Goal: Information Seeking & Learning: Learn about a topic

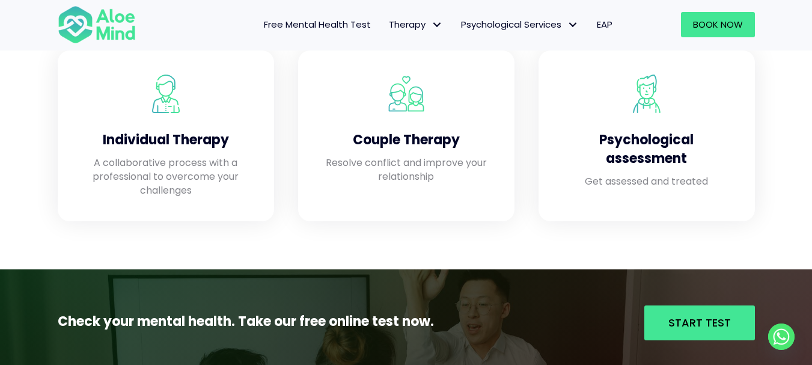
scroll to position [1082, 0]
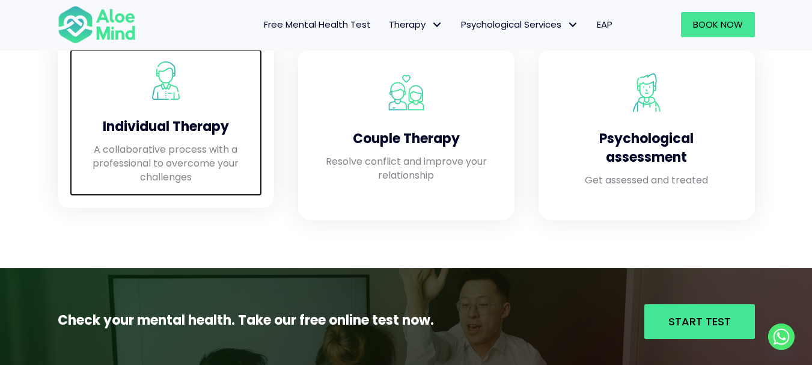
click at [174, 119] on h4 "Individual Therapy" at bounding box center [166, 127] width 168 height 19
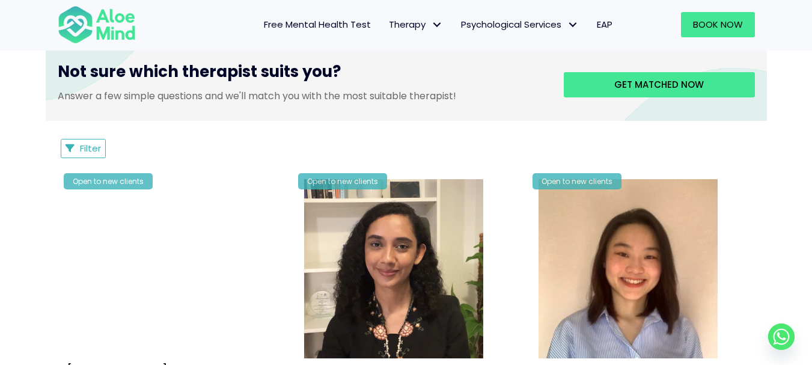
scroll to position [721, 0]
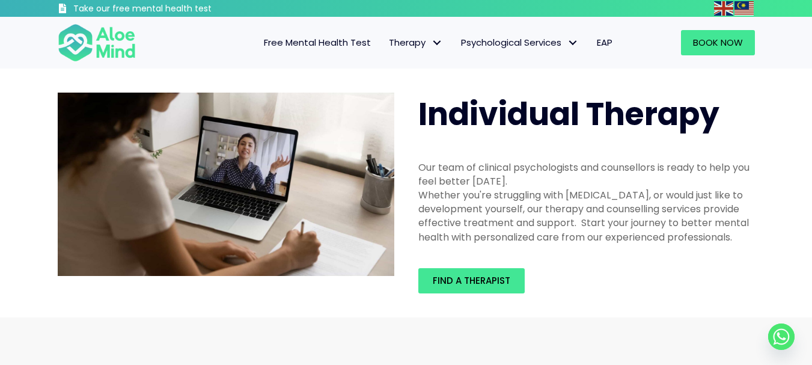
click at [304, 43] on span "Free Mental Health Test" at bounding box center [317, 42] width 107 height 13
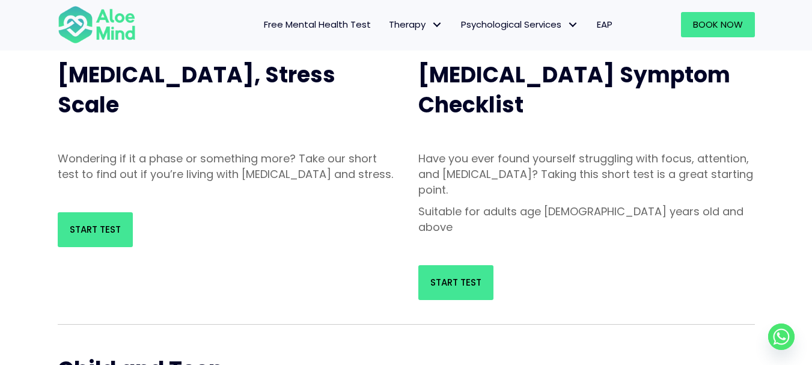
scroll to position [120, 0]
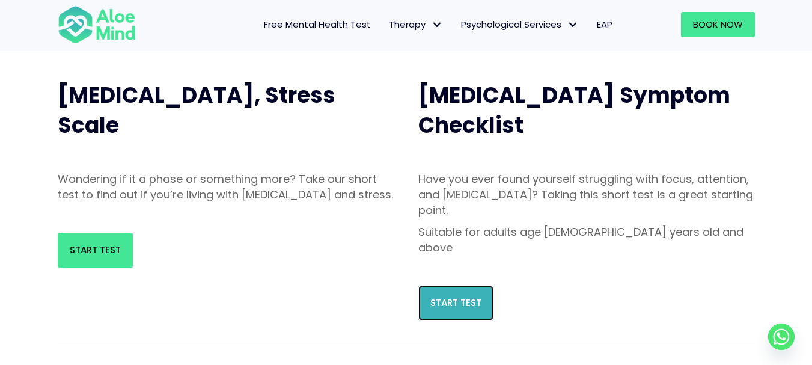
click at [476, 296] on span "Start Test" at bounding box center [455, 302] width 51 height 13
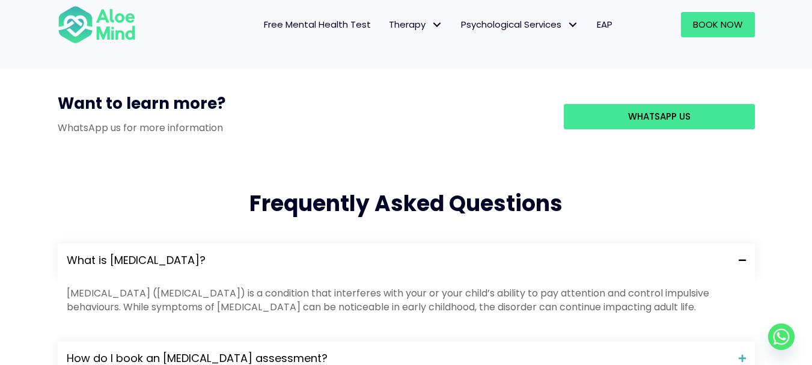
scroll to position [1082, 0]
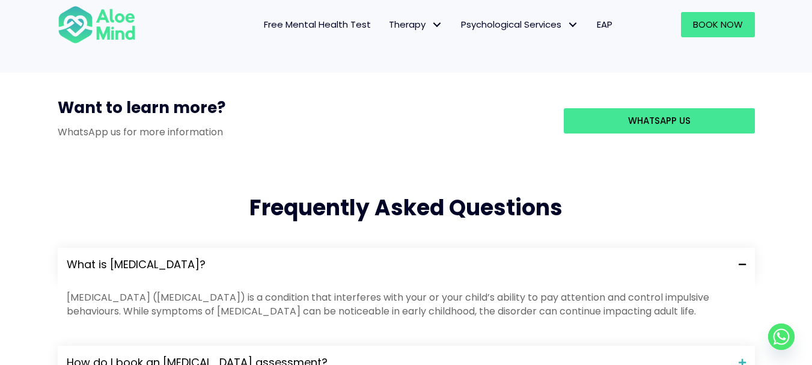
click at [317, 28] on span "Free Mental Health Test" at bounding box center [317, 24] width 107 height 13
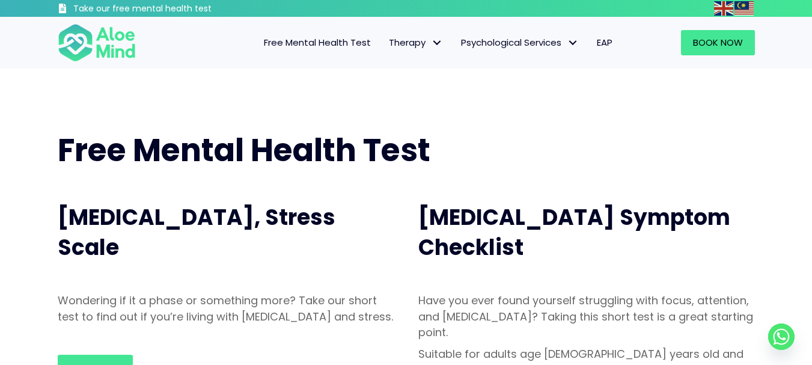
click at [406, 39] on span "Therapy" at bounding box center [416, 42] width 54 height 13
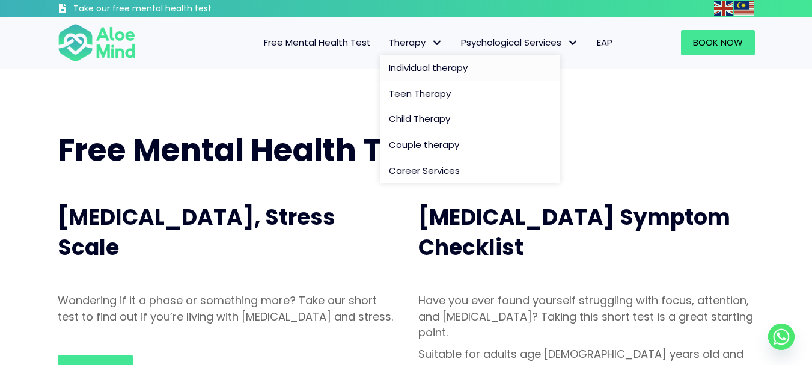
click at [412, 69] on span "Individual therapy" at bounding box center [428, 67] width 79 height 13
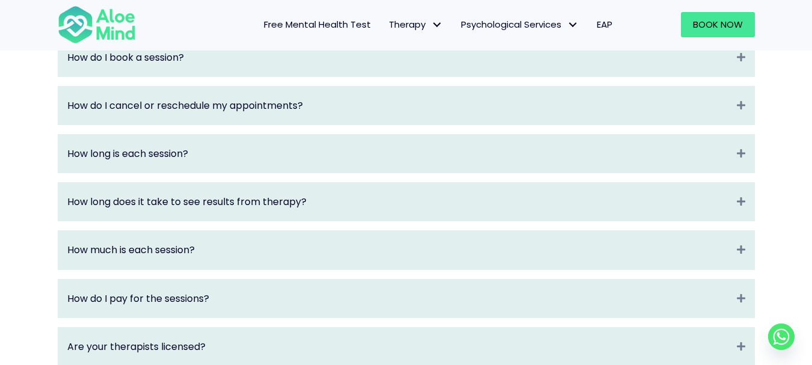
scroll to position [1382, 0]
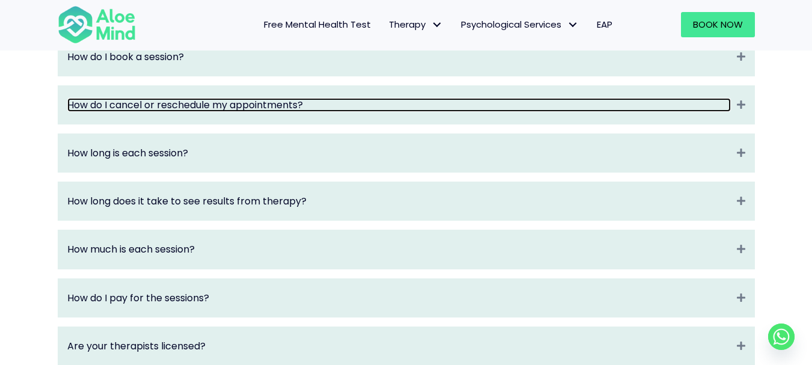
click at [702, 112] on link "How do I cancel or reschedule my appointments?" at bounding box center [399, 105] width 664 height 14
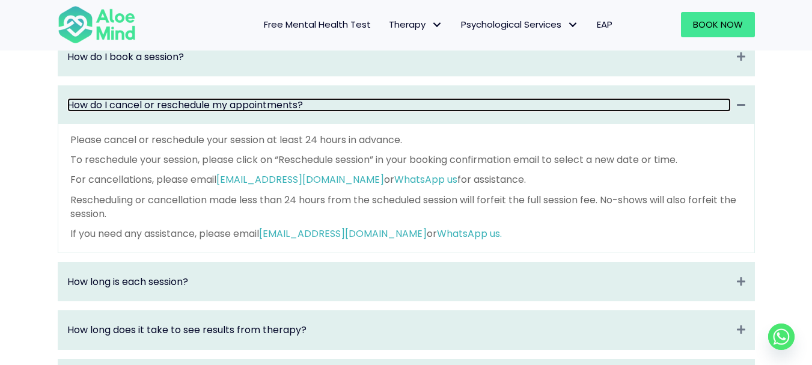
click at [375, 112] on link "How do I cancel or reschedule my appointments?" at bounding box center [399, 105] width 664 height 14
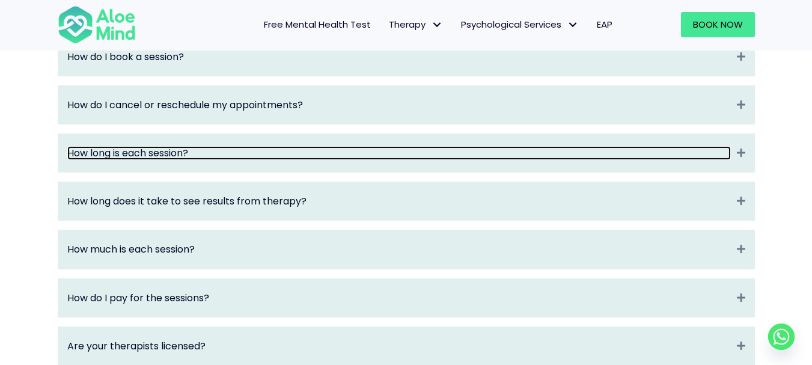
click at [270, 160] on link "How long is each session?" at bounding box center [399, 153] width 664 height 14
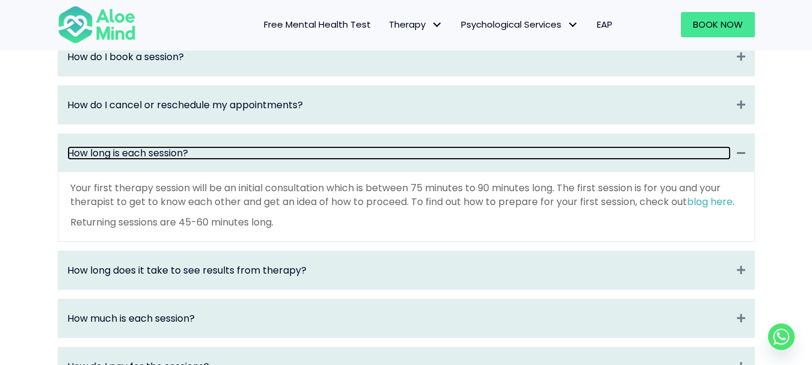
click at [270, 160] on link "How long is each session?" at bounding box center [399, 153] width 664 height 14
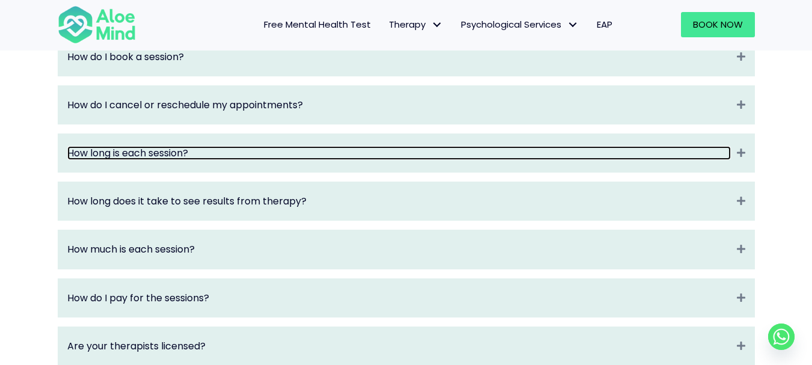
click at [278, 160] on link "How long is each session?" at bounding box center [399, 153] width 664 height 14
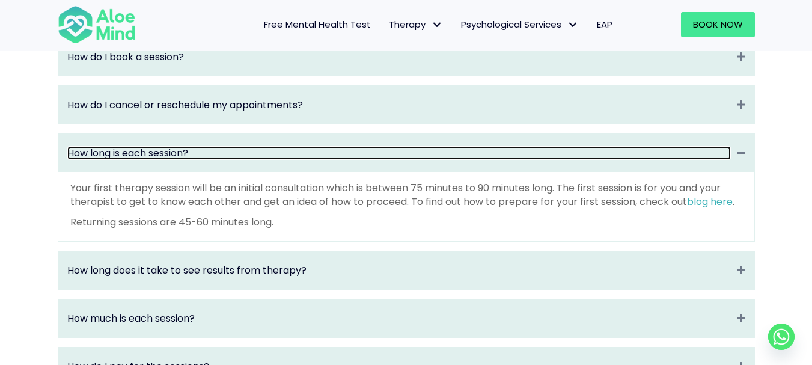
click at [278, 160] on link "How long is each session?" at bounding box center [399, 153] width 664 height 14
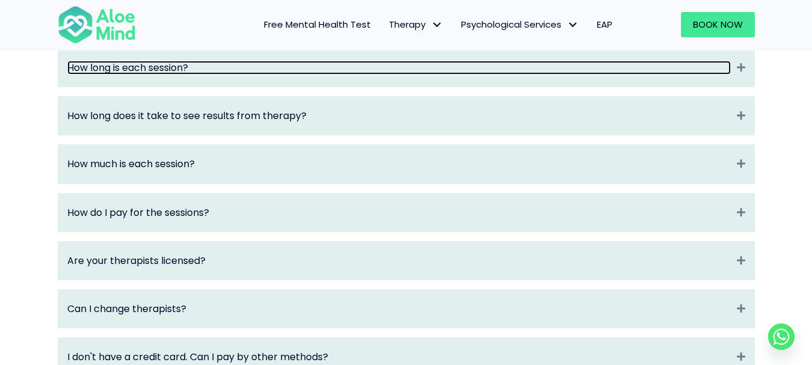
scroll to position [1503, 0]
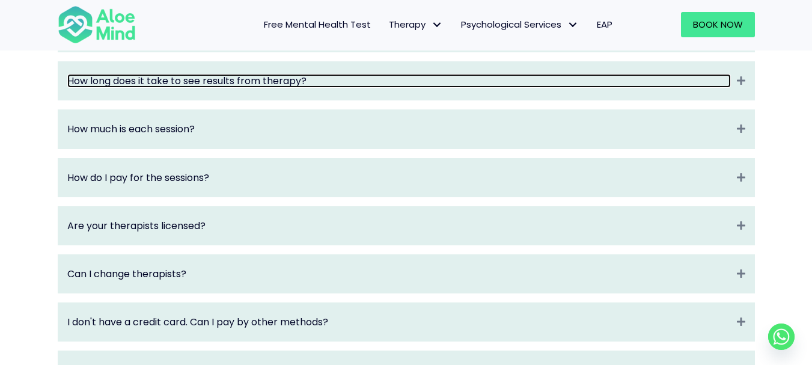
click at [276, 88] on link "How long does it take to see results from therapy?" at bounding box center [399, 81] width 664 height 14
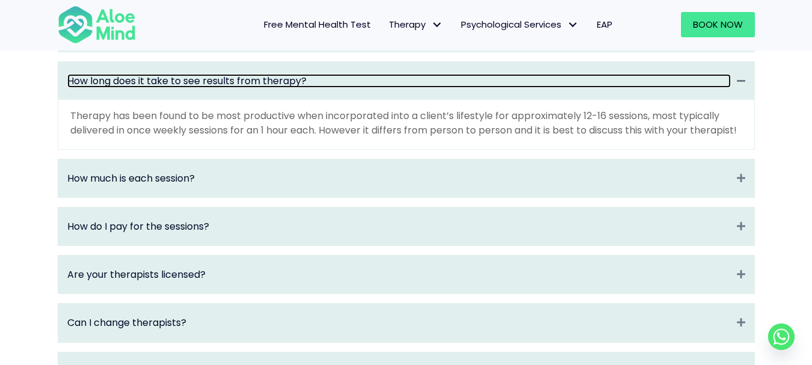
click at [276, 88] on link "How long does it take to see results from therapy?" at bounding box center [399, 81] width 664 height 14
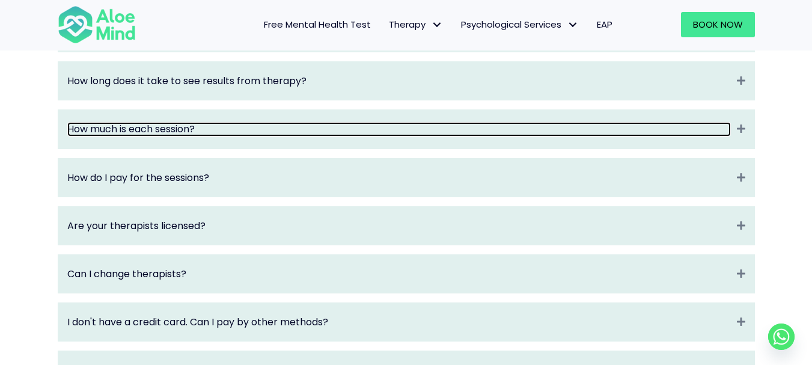
click at [246, 136] on link "How much is each session?" at bounding box center [399, 129] width 664 height 14
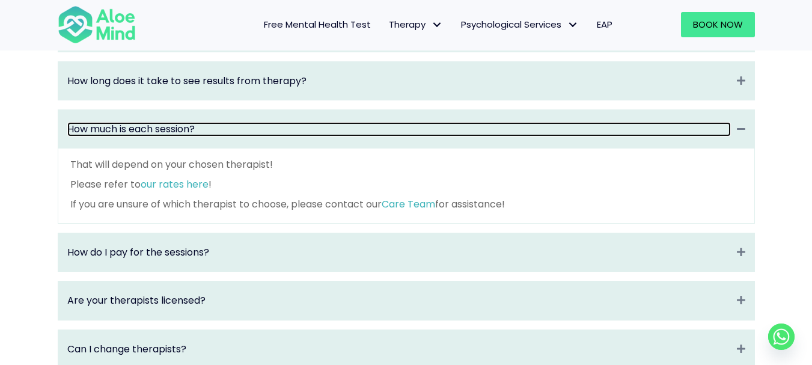
click at [246, 136] on link "How much is each session?" at bounding box center [399, 129] width 664 height 14
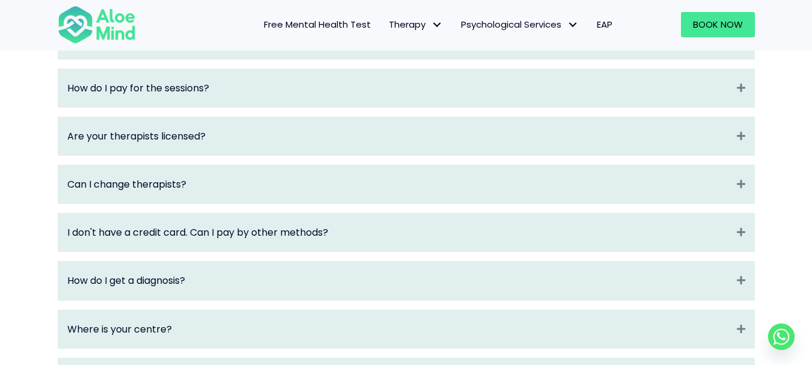
scroll to position [1623, 0]
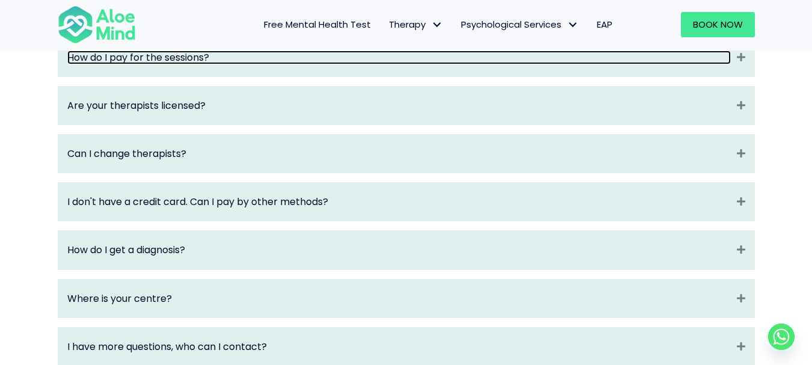
click at [248, 64] on link "How do I pay for the sessions?" at bounding box center [399, 57] width 664 height 14
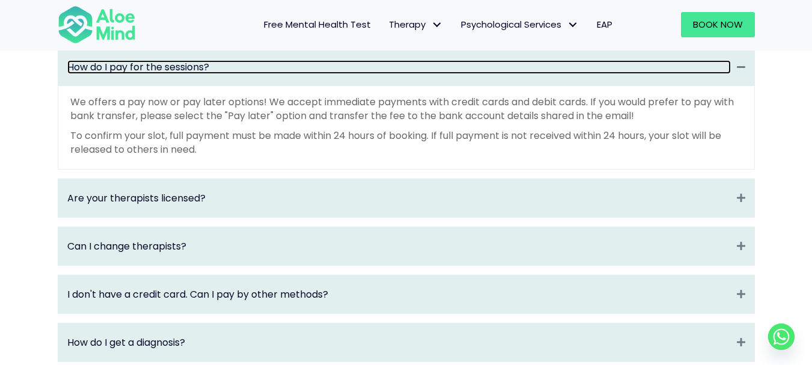
scroll to position [1613, 0]
click at [248, 75] on link "How do I pay for the sessions?" at bounding box center [399, 68] width 664 height 14
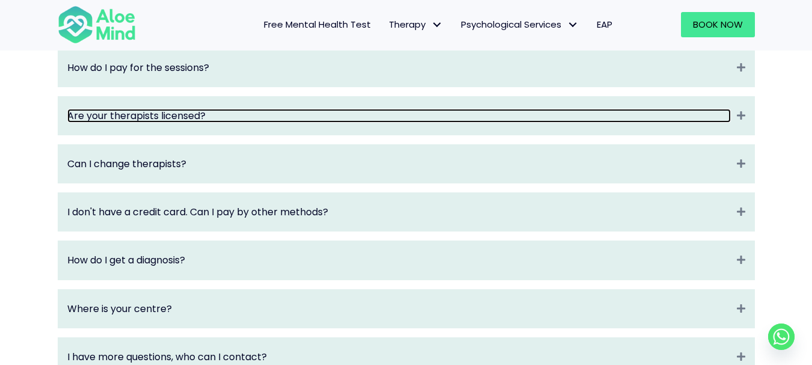
click at [240, 123] on link "Are your therapists licensed?" at bounding box center [399, 116] width 664 height 14
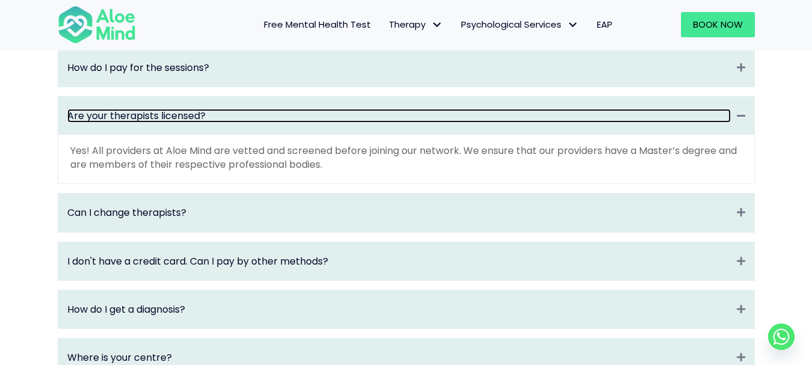
click at [240, 123] on link "Are your therapists licensed?" at bounding box center [399, 116] width 664 height 14
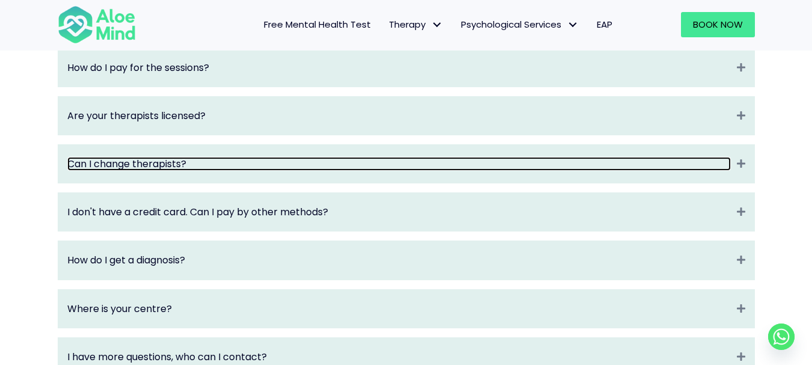
click at [230, 171] on link "Can I change therapists?" at bounding box center [399, 164] width 664 height 14
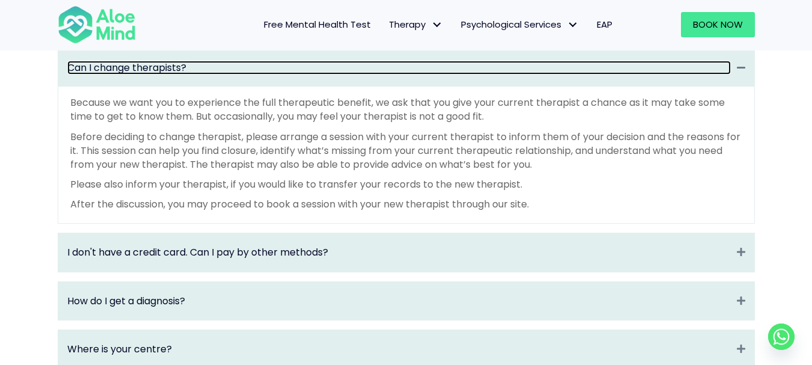
scroll to position [1733, 0]
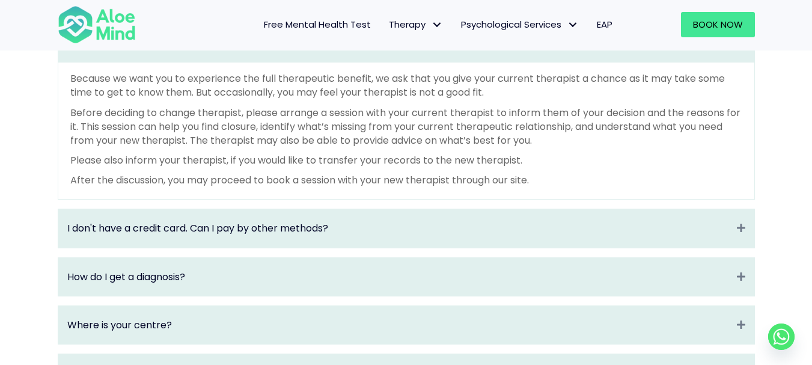
click at [201, 50] on link "Can I change therapists?" at bounding box center [399, 44] width 664 height 14
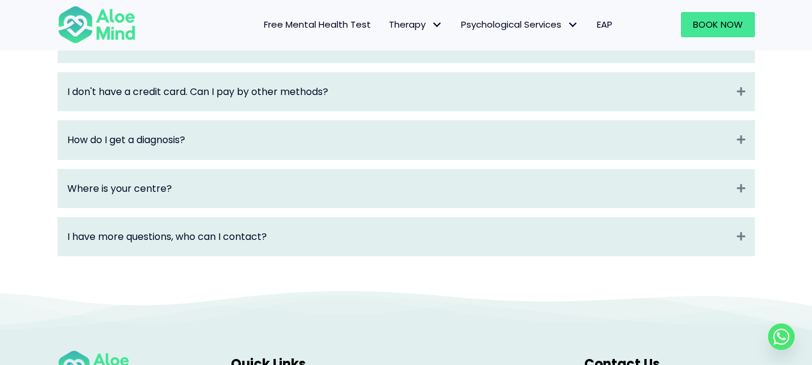
click at [192, 111] on div "I don't have a credit card. Can I pay by other methods? Expand" at bounding box center [406, 92] width 696 height 38
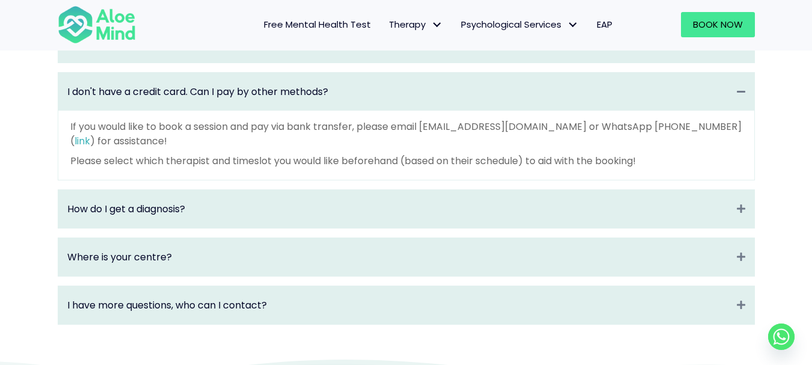
click at [192, 111] on div "I don't have a credit card. Can I pay by other methods? Collapse" at bounding box center [406, 92] width 696 height 38
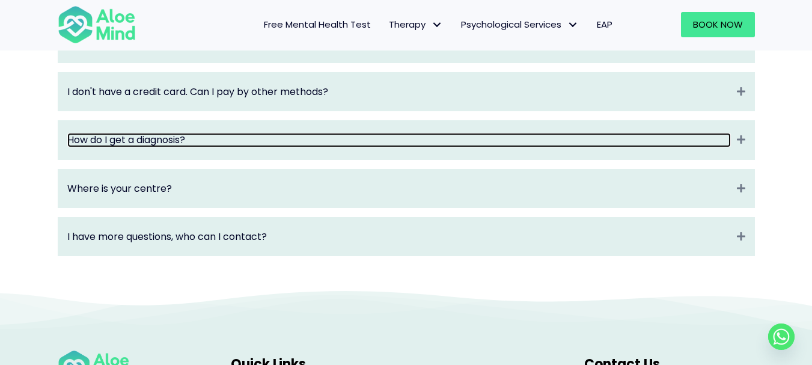
click at [185, 147] on link "How do I get a diagnosis?" at bounding box center [399, 140] width 664 height 14
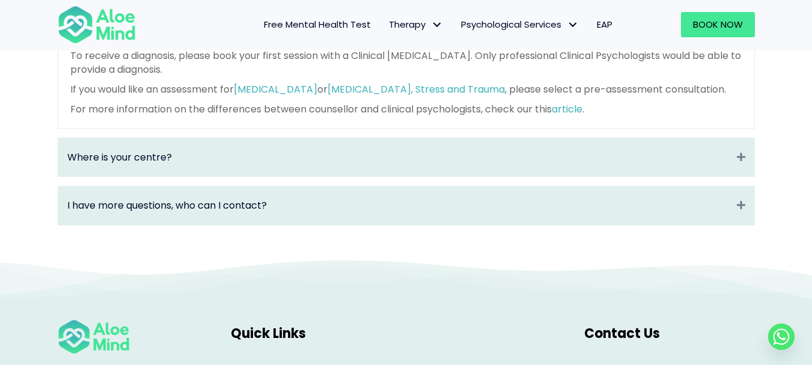
scroll to position [1853, 0]
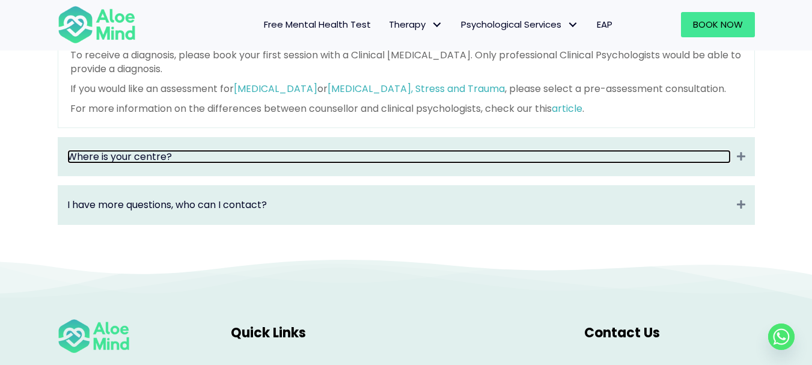
click at [179, 163] on link "Where is your centre?" at bounding box center [399, 157] width 664 height 14
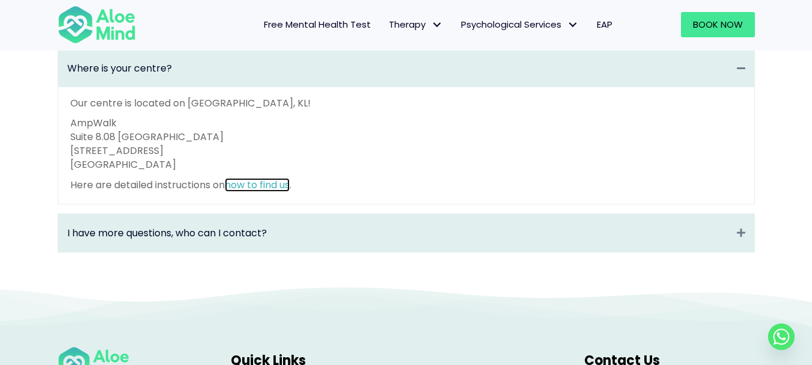
click at [273, 192] on link "how to find us" at bounding box center [257, 185] width 65 height 14
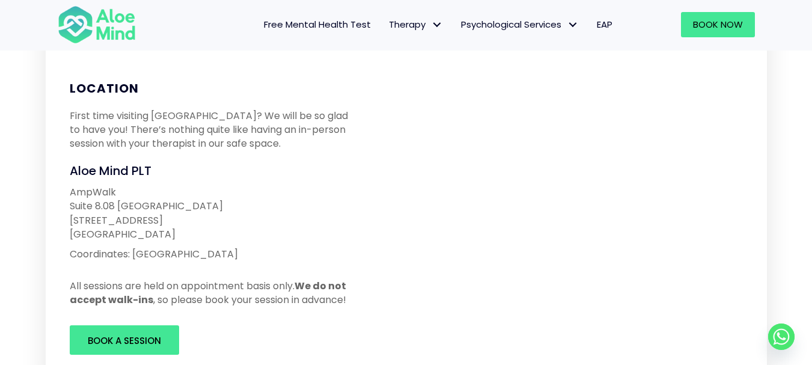
scroll to position [60, 0]
